Goal: Navigation & Orientation: Find specific page/section

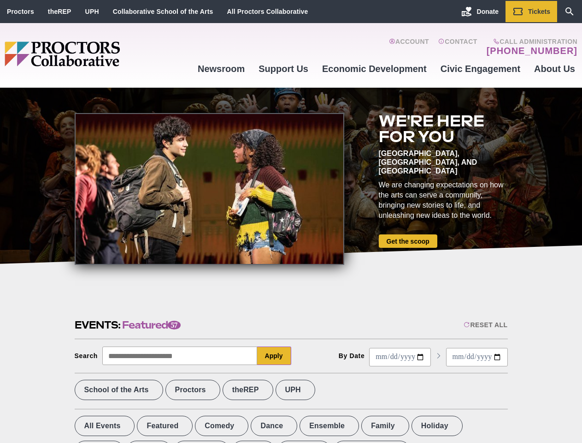
click at [291, 221] on div at bounding box center [210, 189] width 270 height 152
click at [485, 325] on div "Reset All" at bounding box center [486, 324] width 44 height 7
click at [274, 355] on button "Apply" at bounding box center [274, 355] width 34 height 18
